Goal: Navigation & Orientation: Find specific page/section

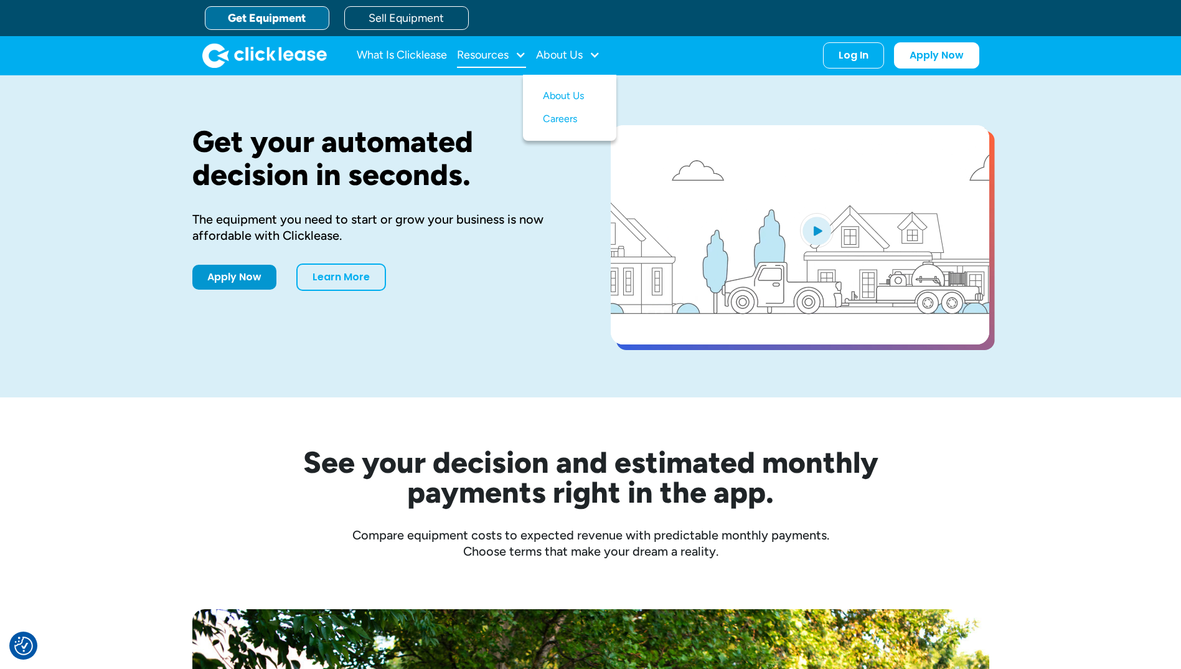
click at [521, 55] on div at bounding box center [520, 54] width 11 height 11
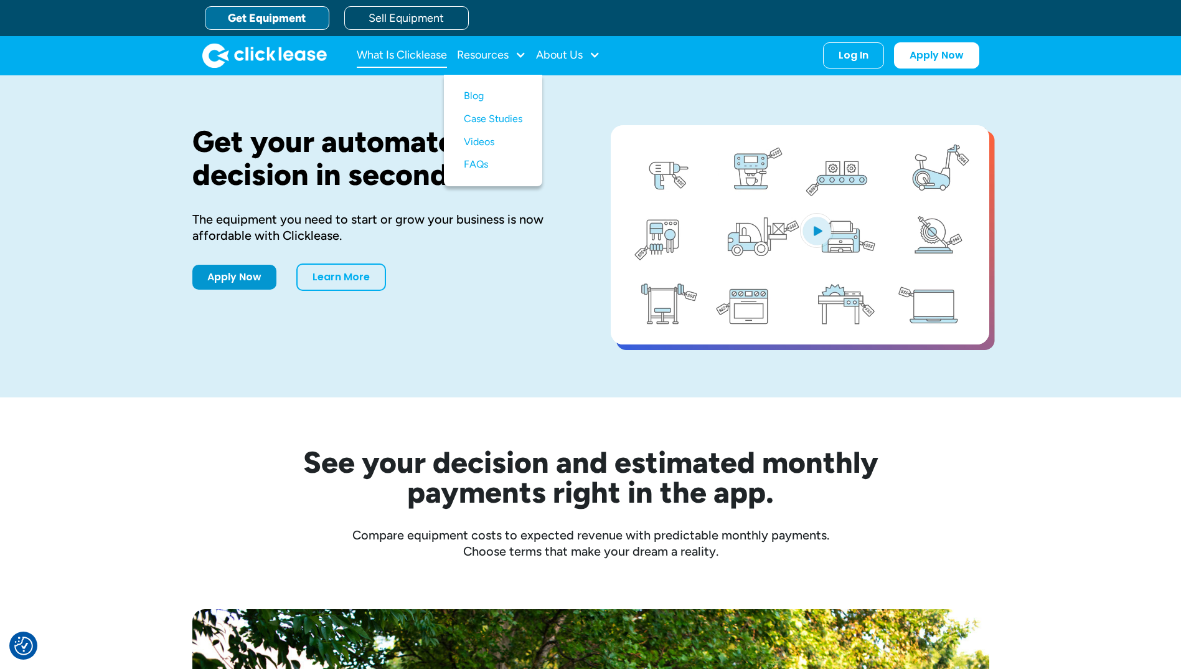
click at [422, 55] on link "What Is Clicklease" at bounding box center [402, 55] width 90 height 25
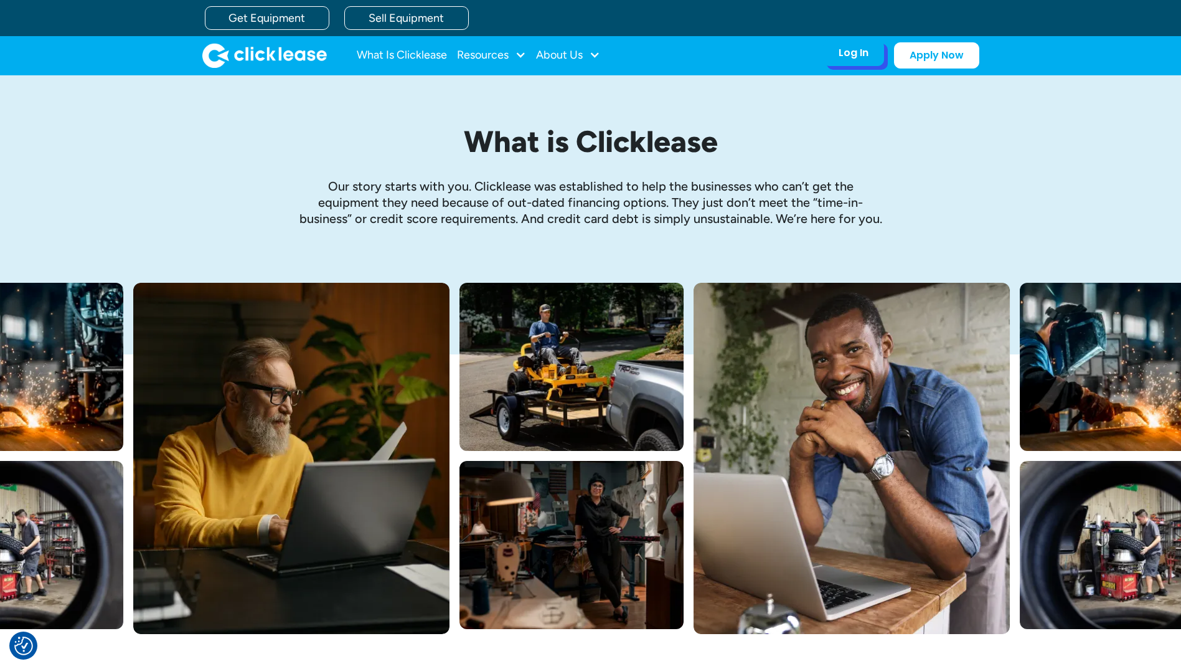
click at [847, 60] on div "Log In Account login I use Clicklease to get my equipment Partner Portal I offe…" at bounding box center [853, 53] width 61 height 26
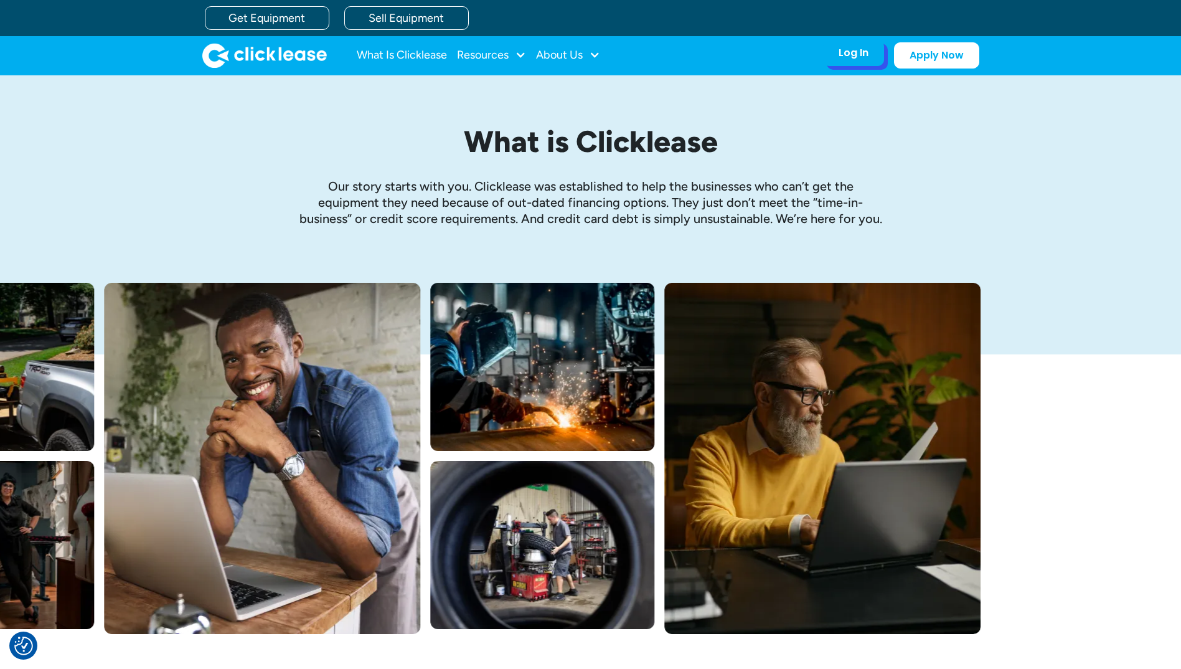
click at [860, 59] on div "Log In" at bounding box center [854, 53] width 30 height 12
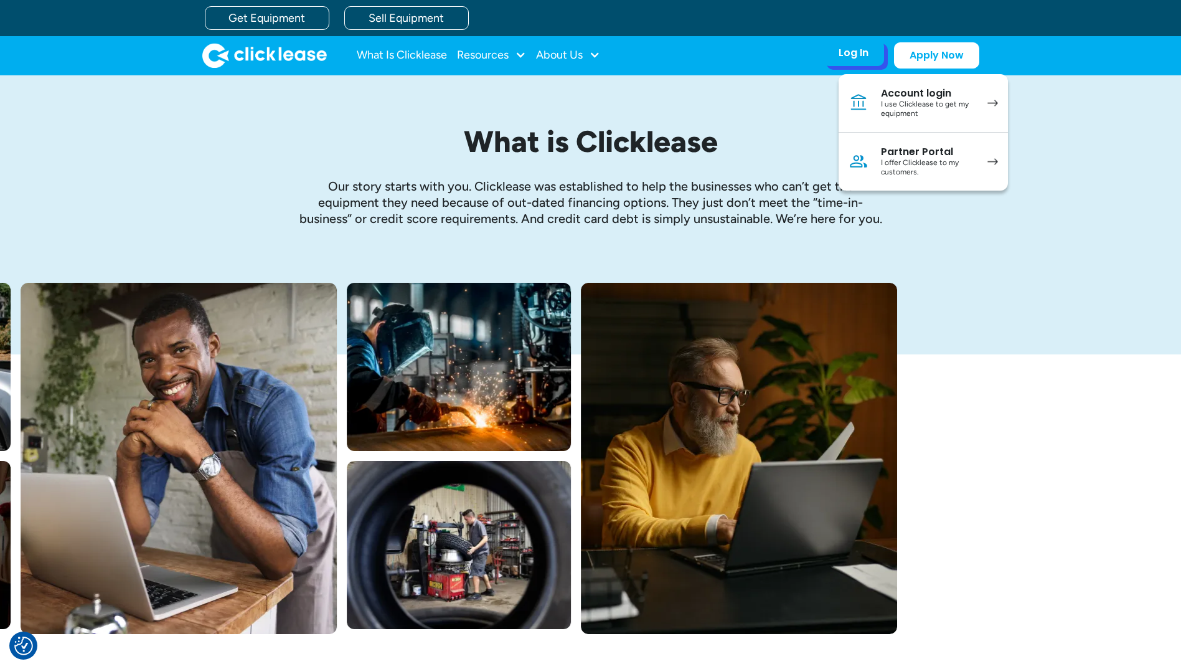
click at [951, 92] on div "Account login" at bounding box center [928, 93] width 94 height 12
